Goal: Information Seeking & Learning: Understand process/instructions

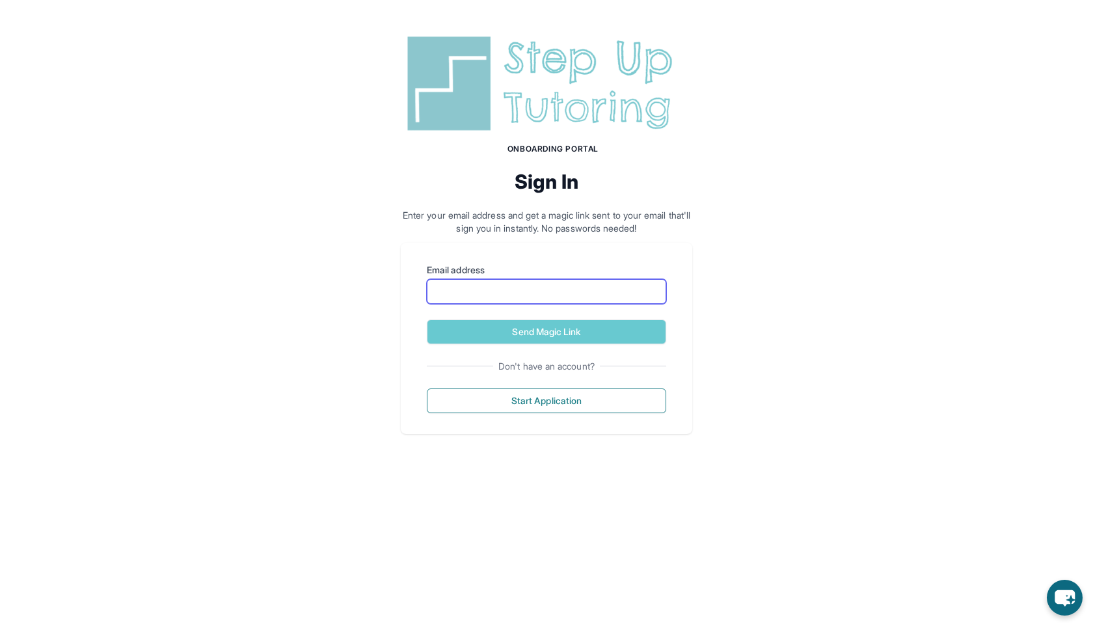
click at [520, 303] on input "Email address" at bounding box center [547, 291] width 240 height 25
type input "**********"
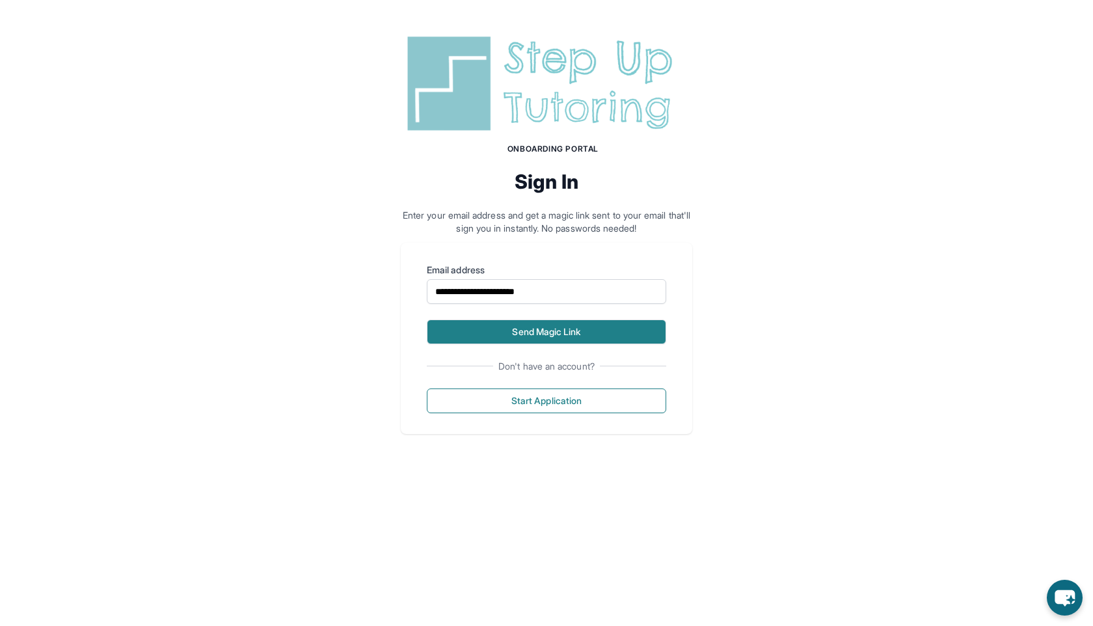
click at [511, 327] on button "Send Magic Link" at bounding box center [547, 332] width 240 height 25
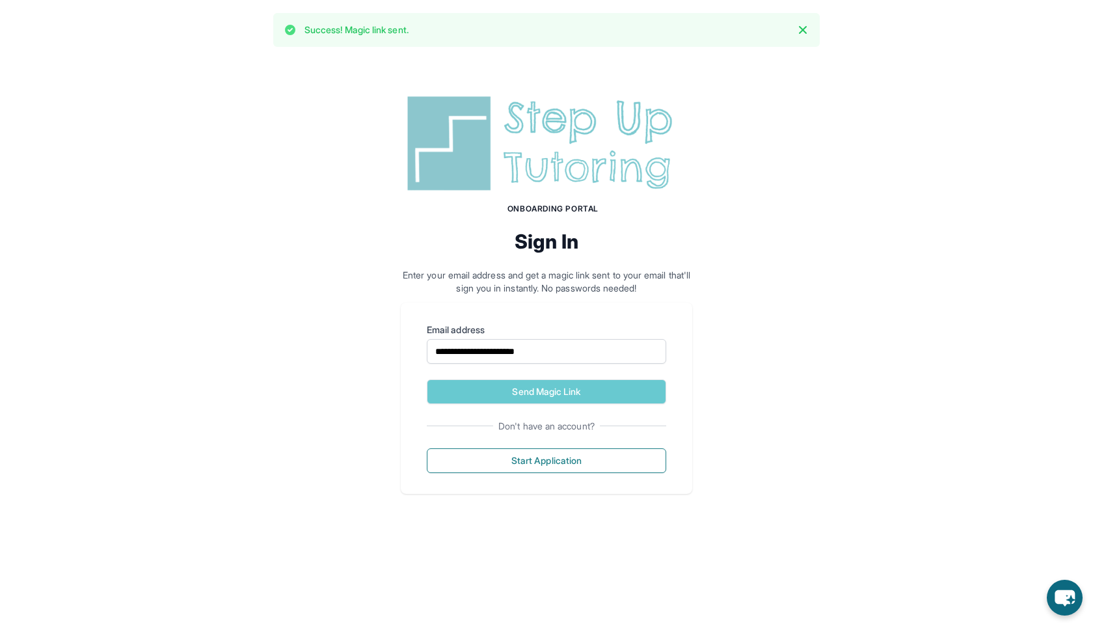
click at [147, 128] on div "**********" at bounding box center [546, 292] width 1093 height 465
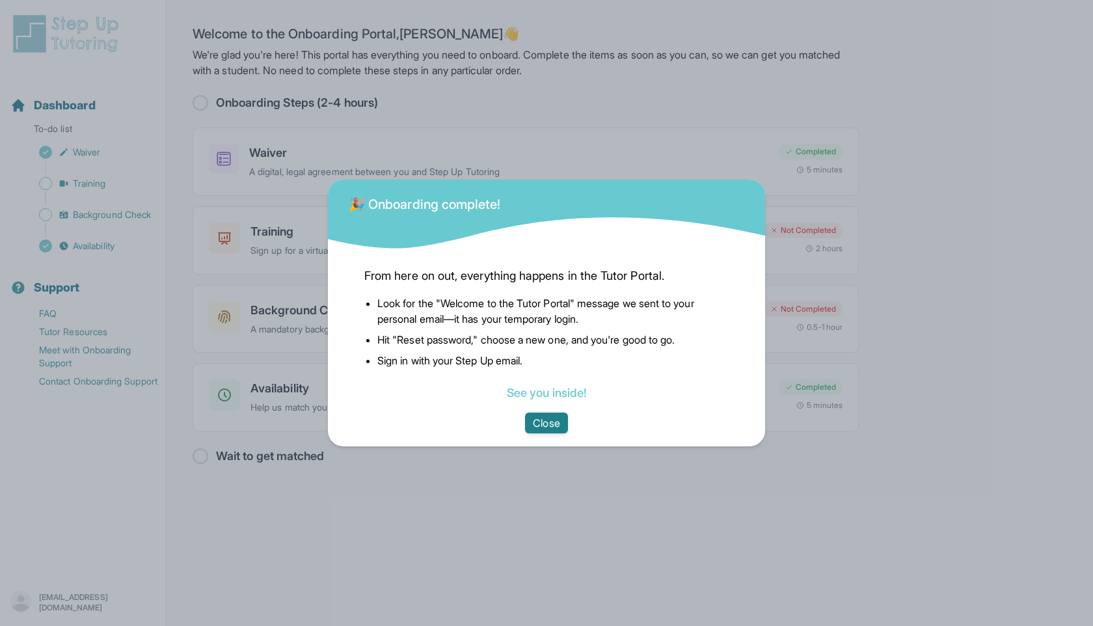
click at [529, 428] on button "Close" at bounding box center [546, 423] width 42 height 21
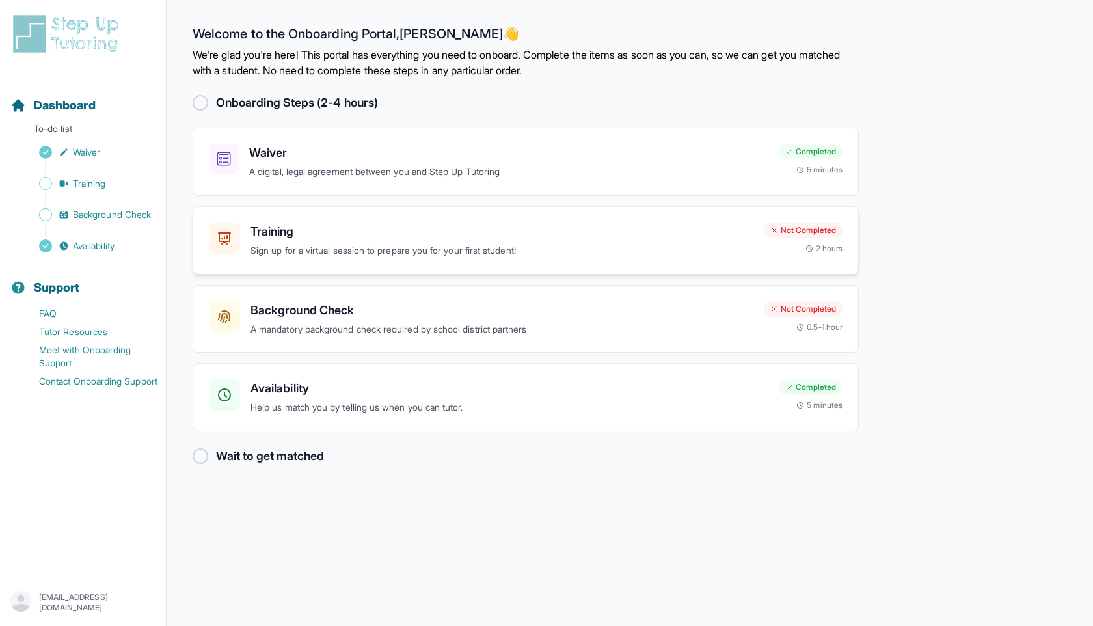
click at [262, 245] on p "Sign up for a virtual session to prepare you for your first student!" at bounding box center [502, 250] width 503 height 15
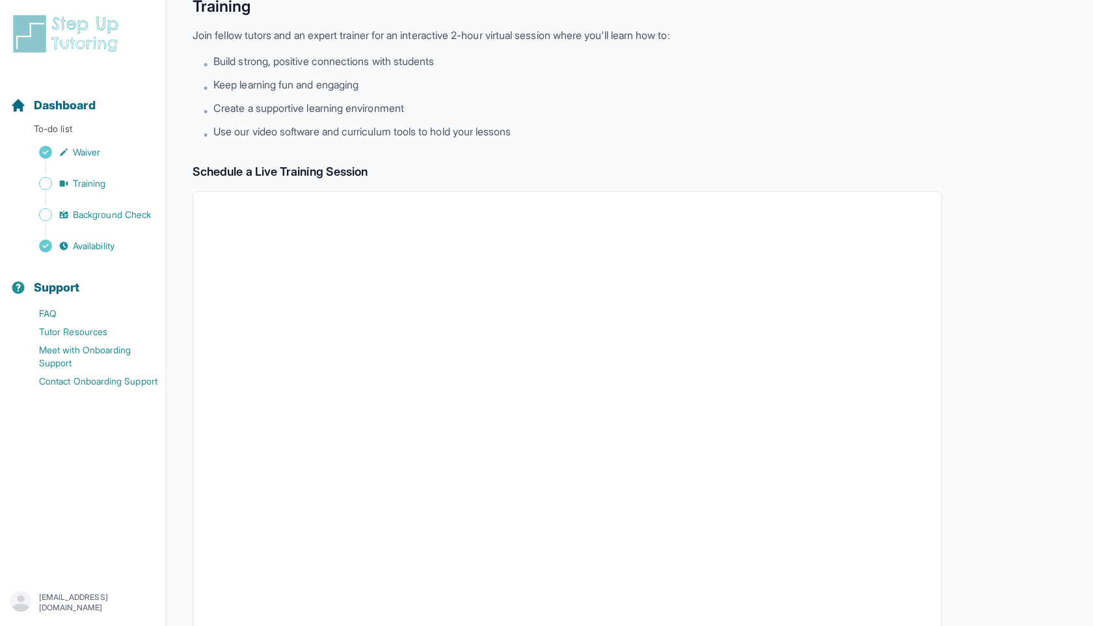
scroll to position [290, 0]
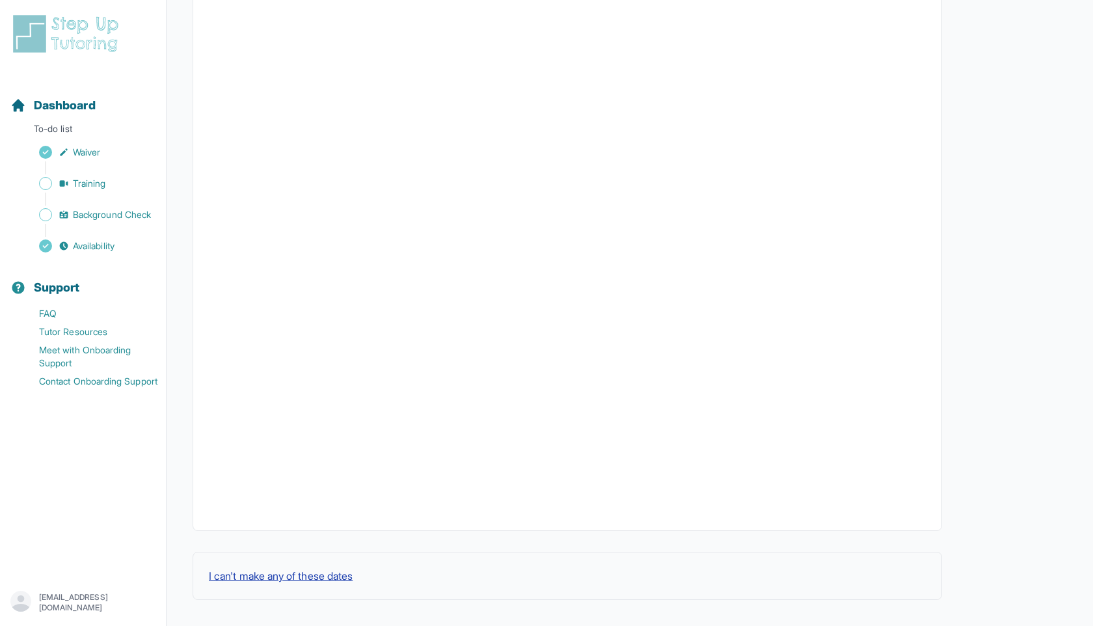
click at [273, 581] on button "I can't make any of these dates" at bounding box center [281, 576] width 144 height 16
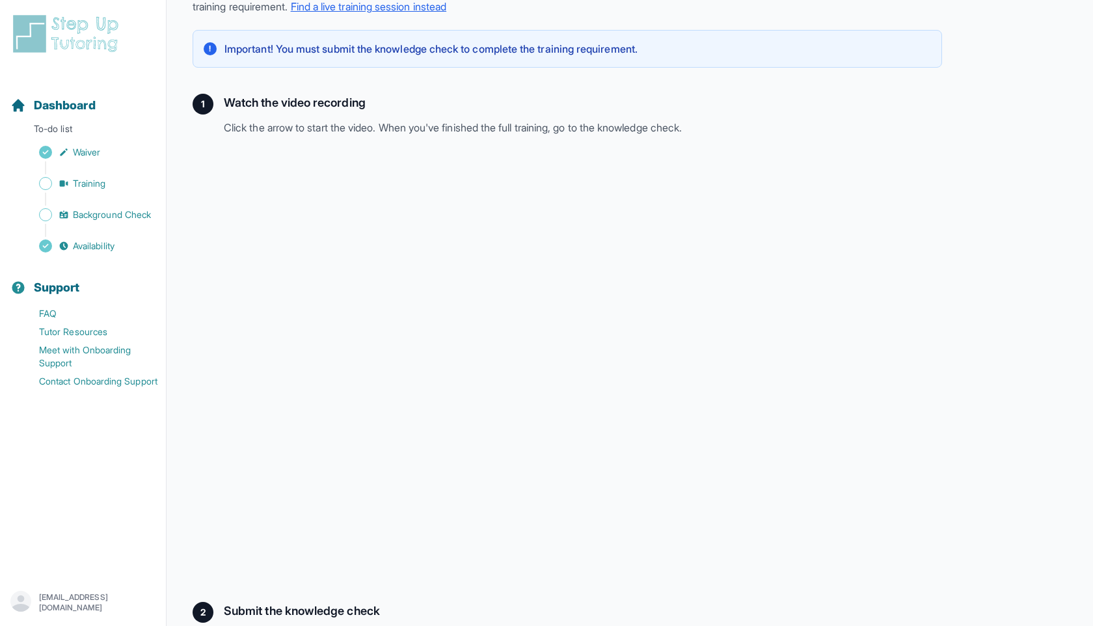
scroll to position [193, 0]
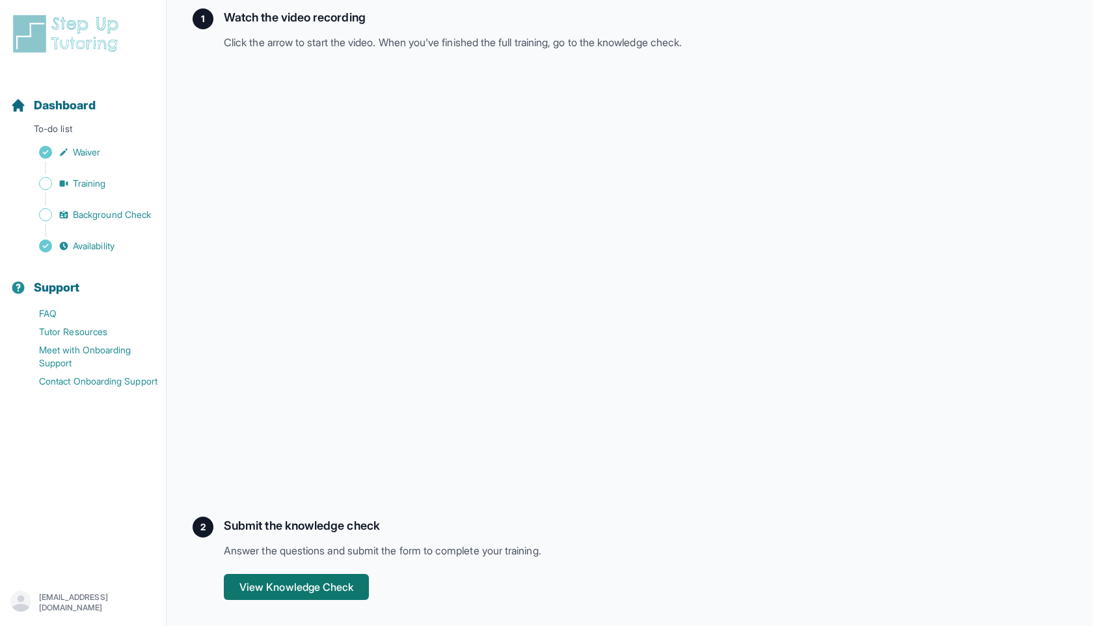
click at [288, 587] on button "View Knowledge Check" at bounding box center [296, 587] width 145 height 26
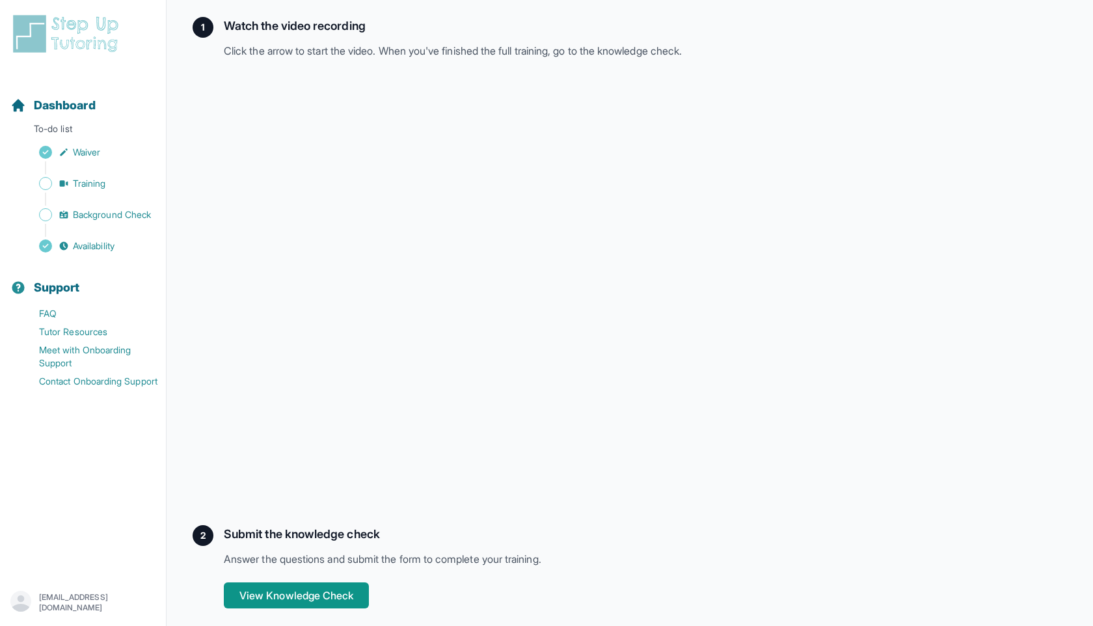
scroll to position [182, 0]
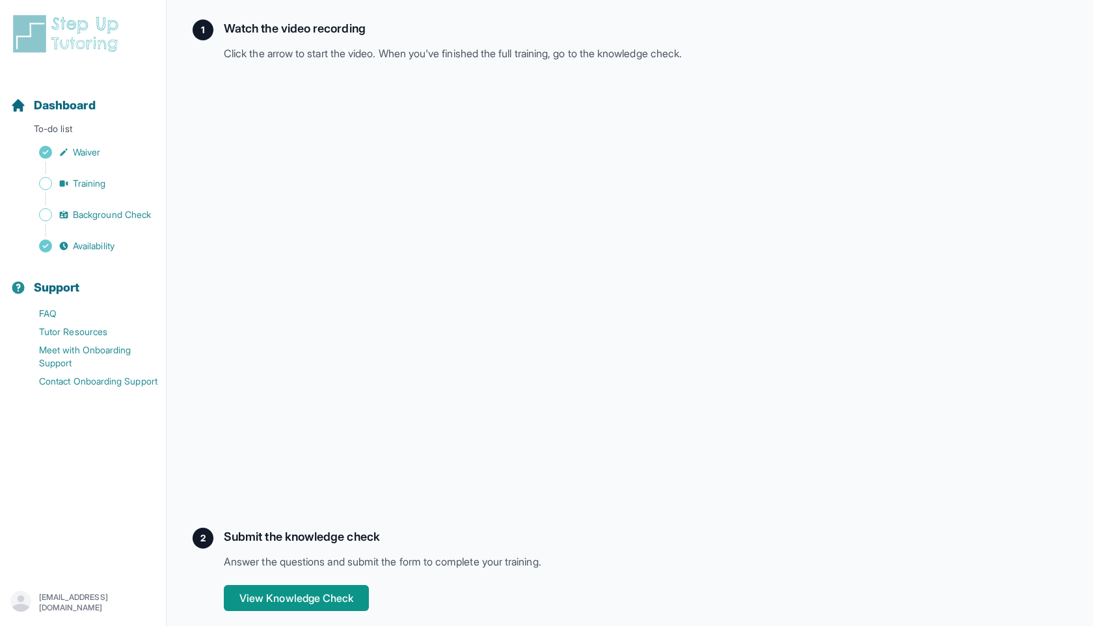
click at [94, 599] on p "[EMAIL_ADDRESS][DOMAIN_NAME]" at bounding box center [97, 602] width 116 height 21
click at [122, 564] on link "Sign Out" at bounding box center [83, 571] width 141 height 23
